Goal: Obtain resource: Download file/media

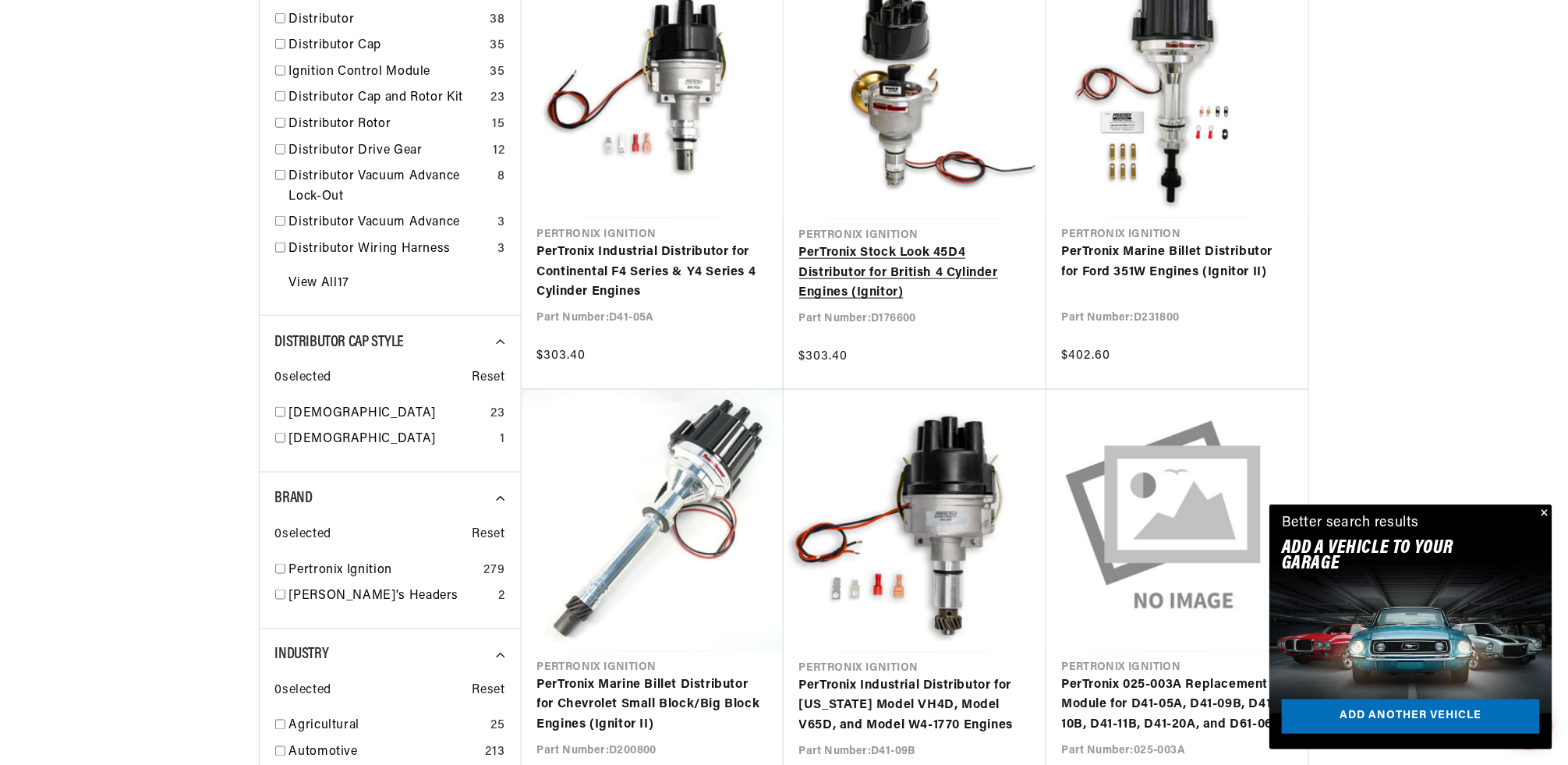
scroll to position [739, 0]
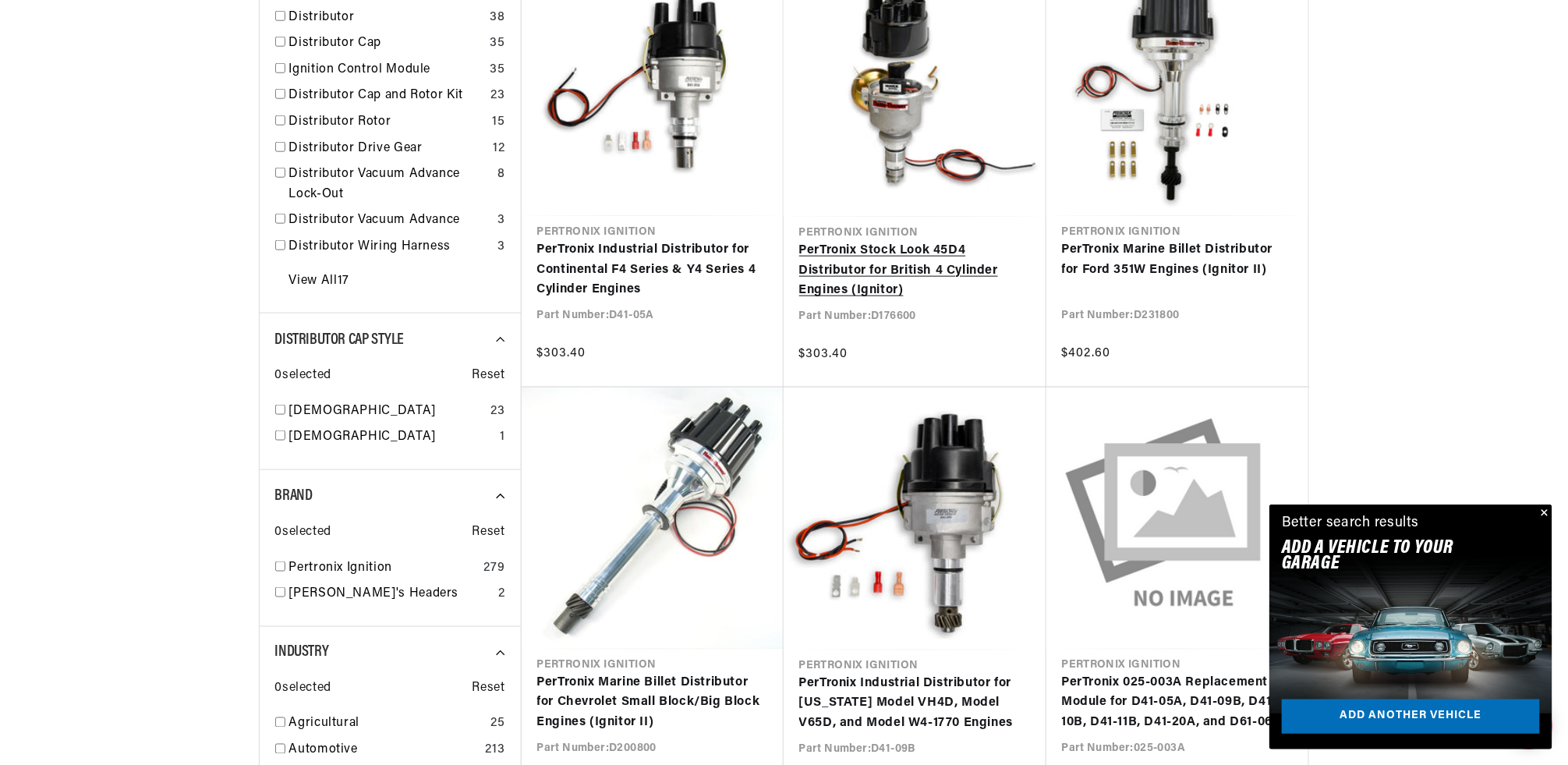
click at [879, 257] on link "PerTronix Stock Look 45D4 Distributor for British 4 Cylinder Engines (Ignitor)" at bounding box center [915, 272] width 232 height 60
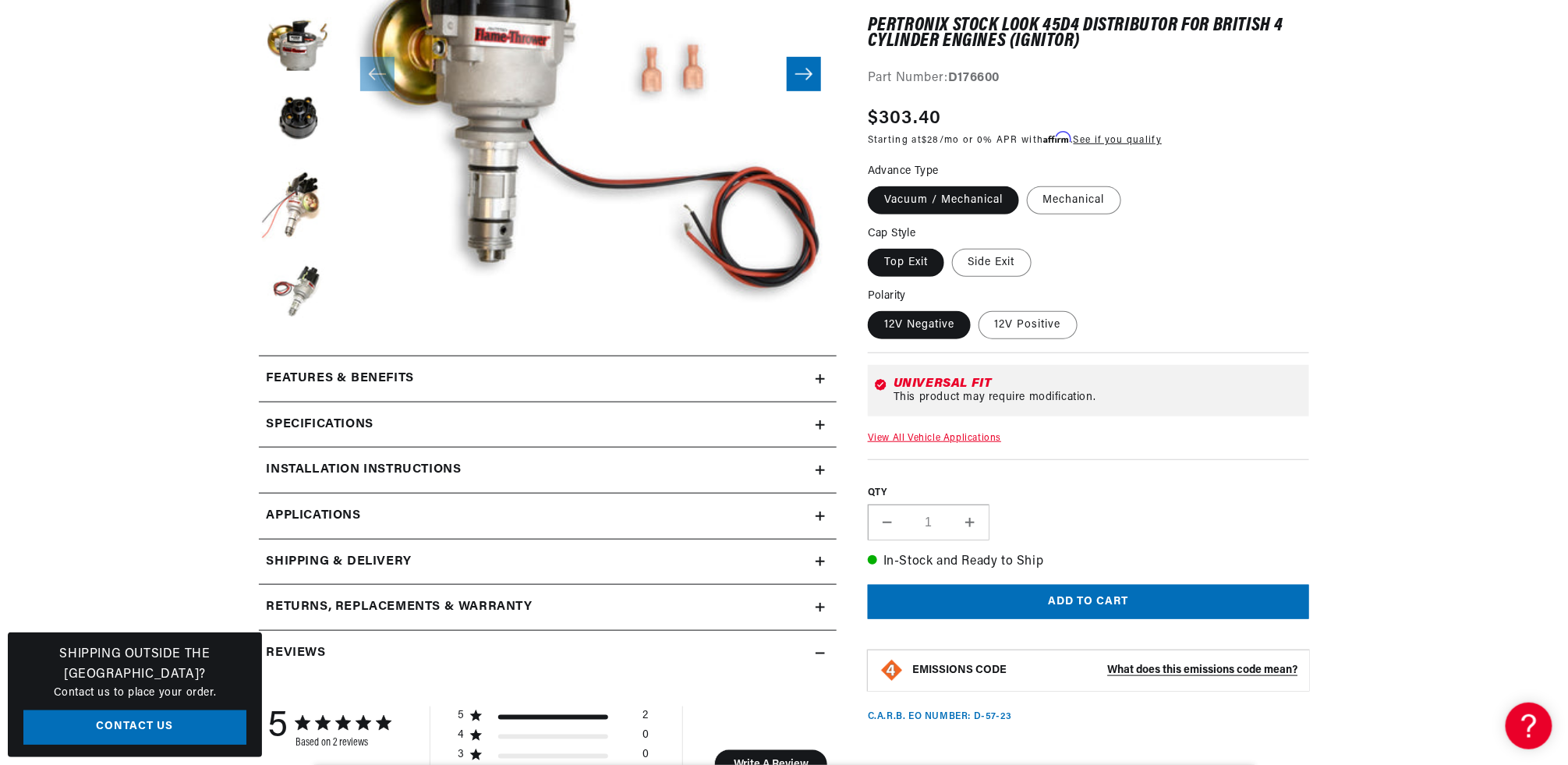
scroll to position [0, 473]
click at [821, 466] on icon at bounding box center [821, 471] width 10 height 10
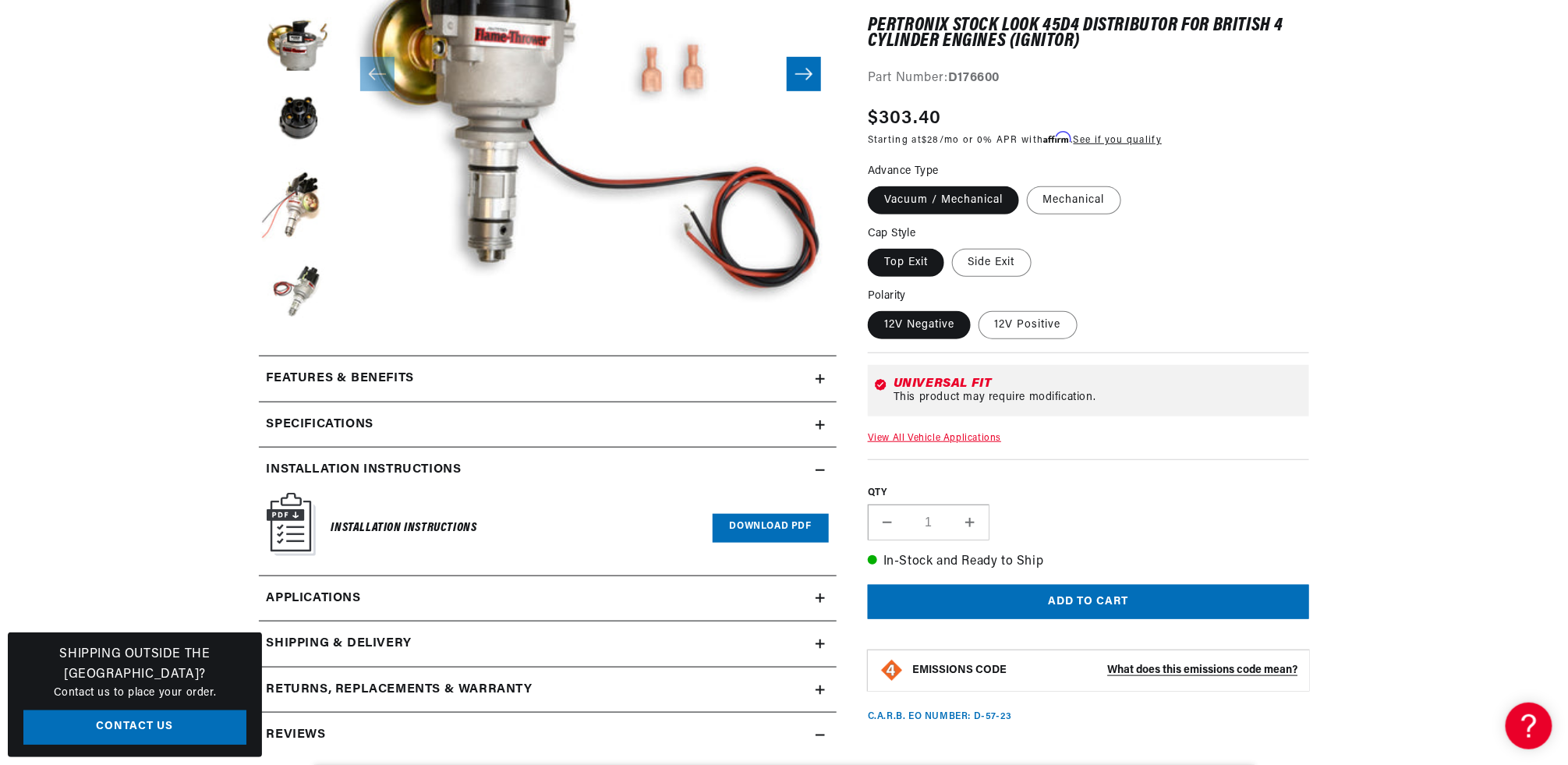
click at [753, 519] on link "Download PDF" at bounding box center [770, 528] width 116 height 29
